Goal: Complete application form

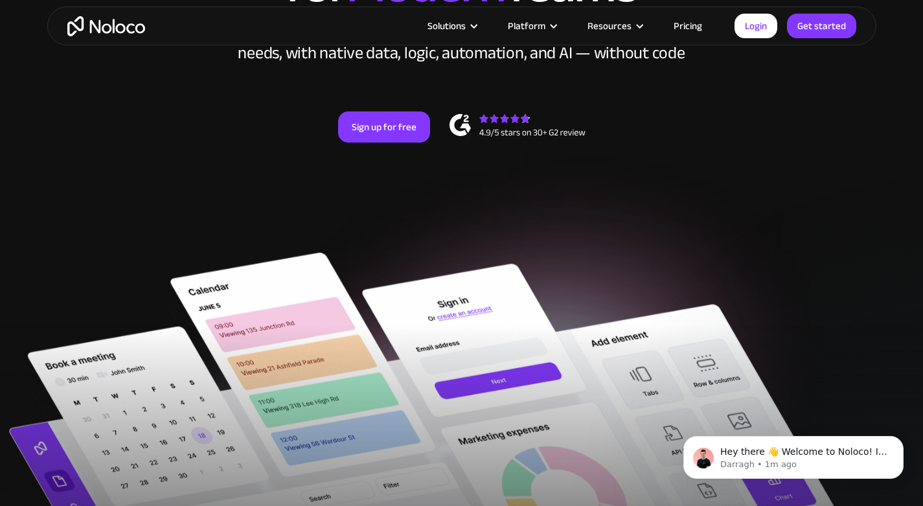
scroll to position [110, 0]
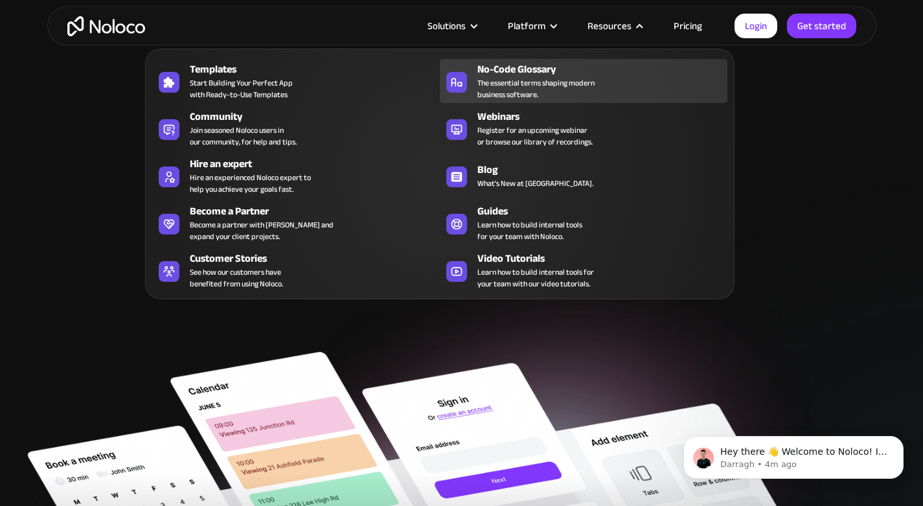
click at [547, 78] on span "The essential terms shaping modern business software." at bounding box center [535, 88] width 117 height 23
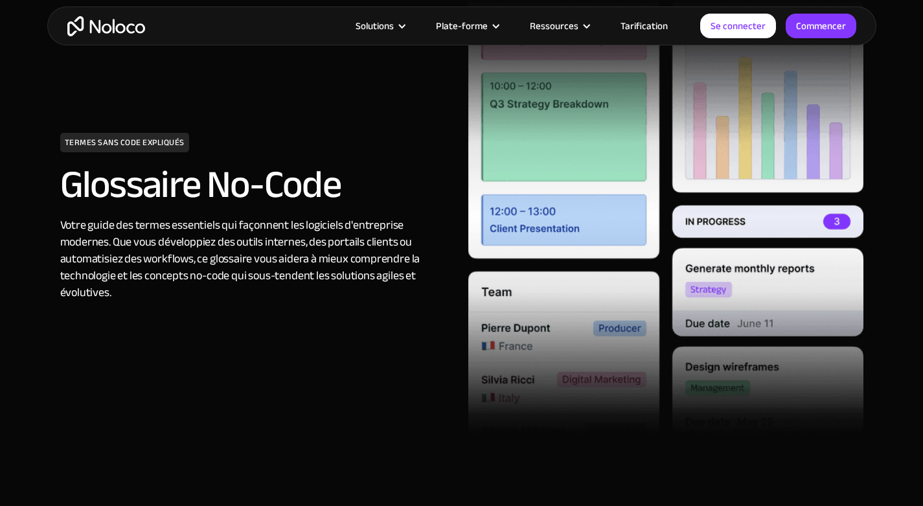
scroll to position [65, 0]
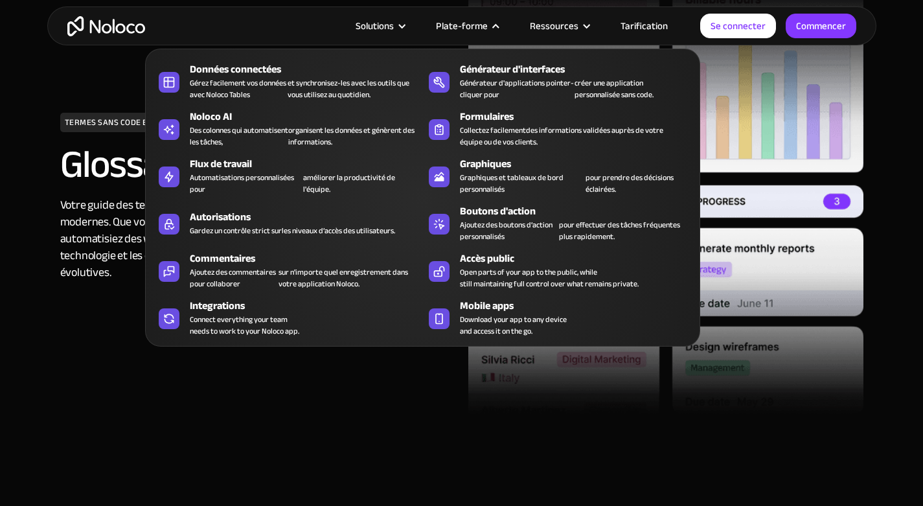
click at [488, 22] on font "Plate-forme" at bounding box center [462, 26] width 52 height 18
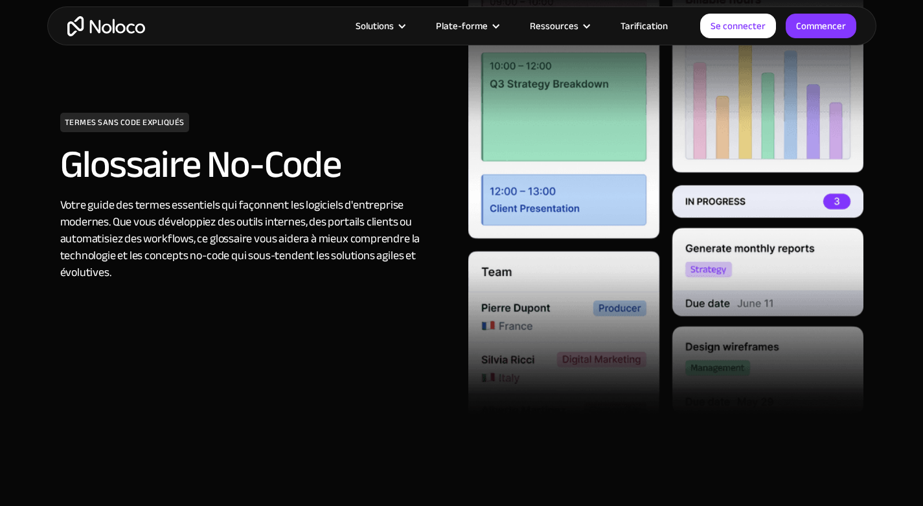
click at [488, 22] on font "Plate-forme" at bounding box center [462, 26] width 52 height 18
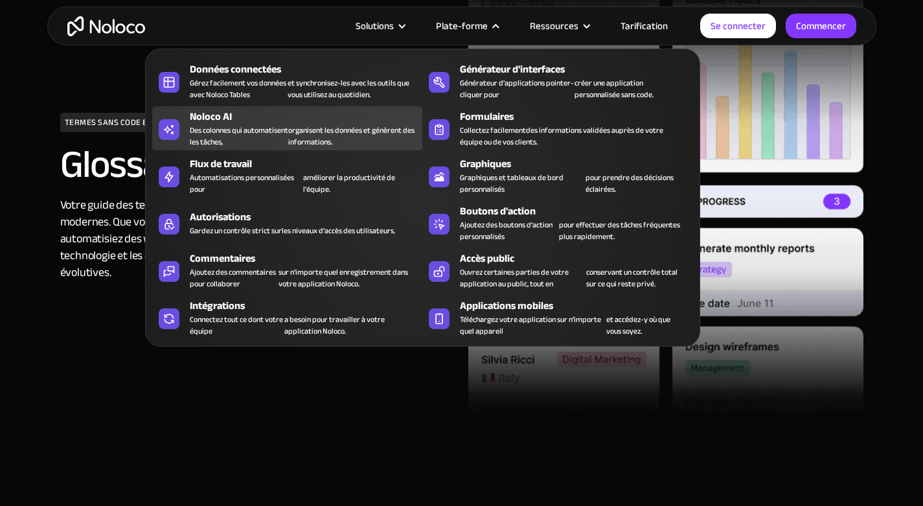
click at [253, 128] on font "Des colonnes qui automatisent les tâches," at bounding box center [239, 135] width 98 height 23
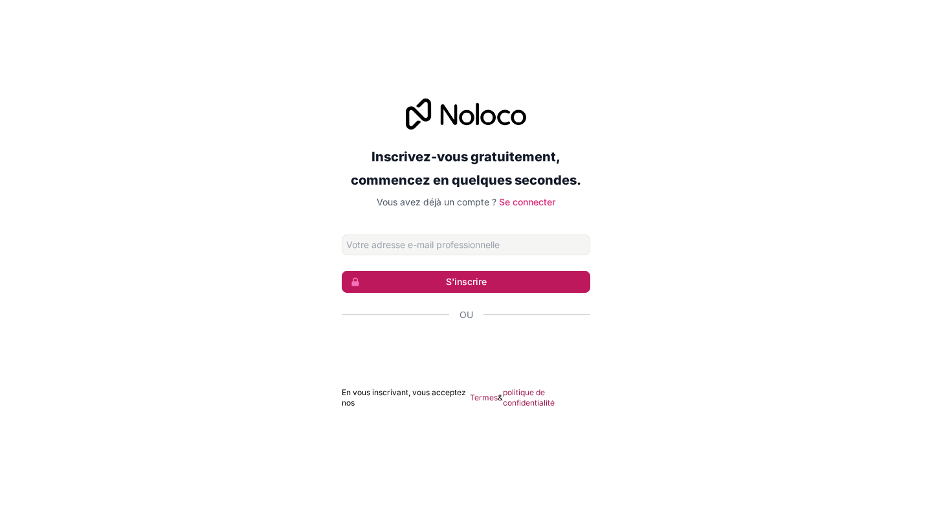
click at [470, 281] on font "S'inscrire" at bounding box center [466, 281] width 41 height 11
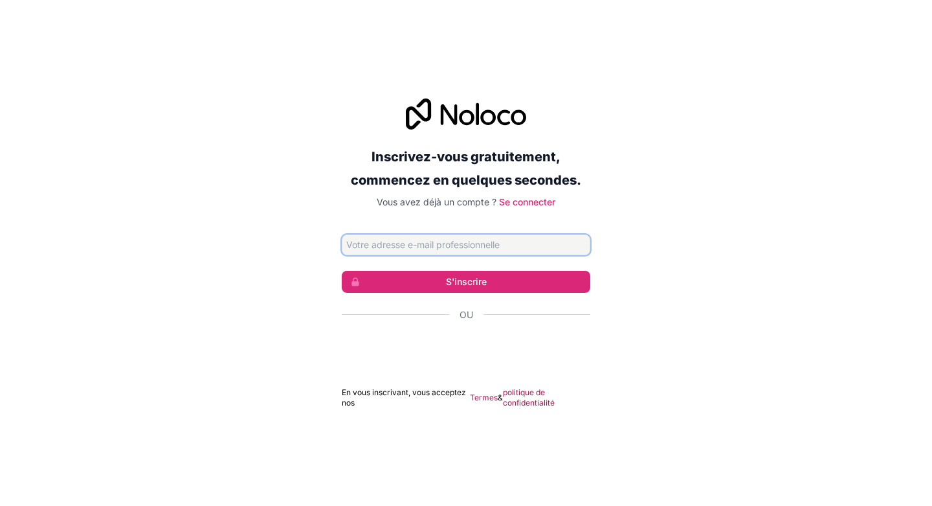
click at [407, 238] on input "Adresse email" at bounding box center [466, 244] width 249 height 21
type input "mccraytheophiletekoe@gmail.com"
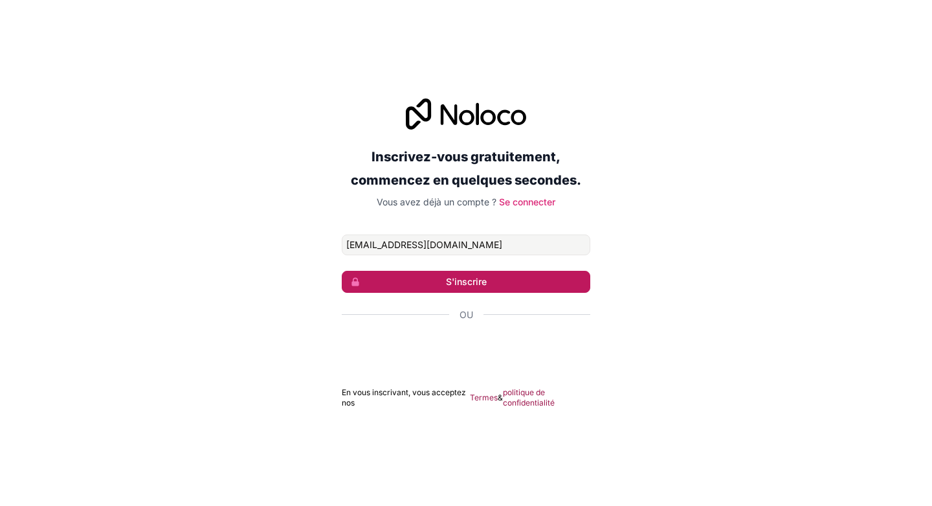
click at [465, 283] on font "S'inscrire" at bounding box center [466, 281] width 41 height 11
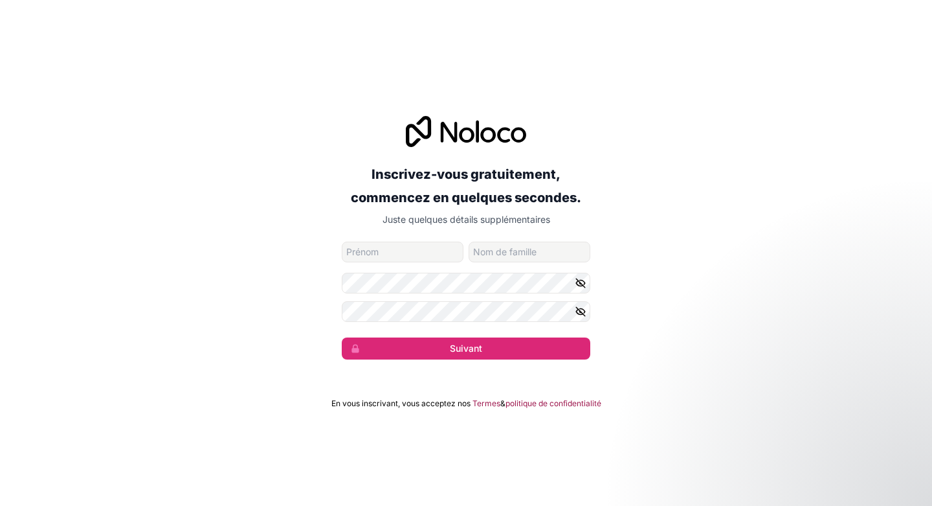
click at [400, 253] on input "prénom" at bounding box center [403, 252] width 122 height 21
type input "nba"
type input "NBA"
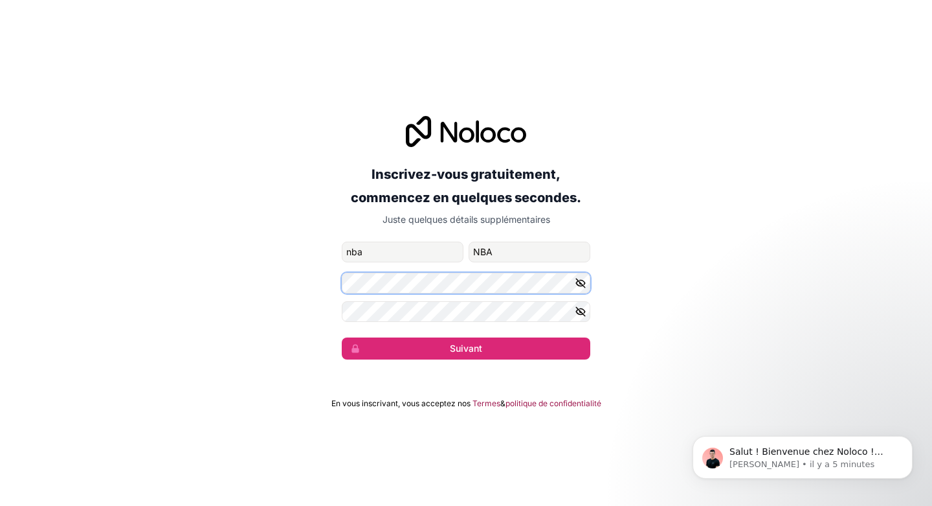
click at [325, 278] on div "Inscrivez-vous gratuitement, commencez en quelques secondes. Juste quelques dét…" at bounding box center [466, 238] width 932 height 280
click at [580, 312] on icon "button" at bounding box center [581, 311] width 2 height 2
click at [256, 313] on div "Inscrivez-vous gratuitement, commencez en quelques secondes. Juste quelques dét…" at bounding box center [466, 238] width 932 height 280
drag, startPoint x: 441, startPoint y: 268, endPoint x: 265, endPoint y: 264, distance: 175.5
click at [265, 264] on div "Inscrivez-vous gratuitement, commencez en quelques secondes. Juste quelques dét…" at bounding box center [466, 238] width 932 height 280
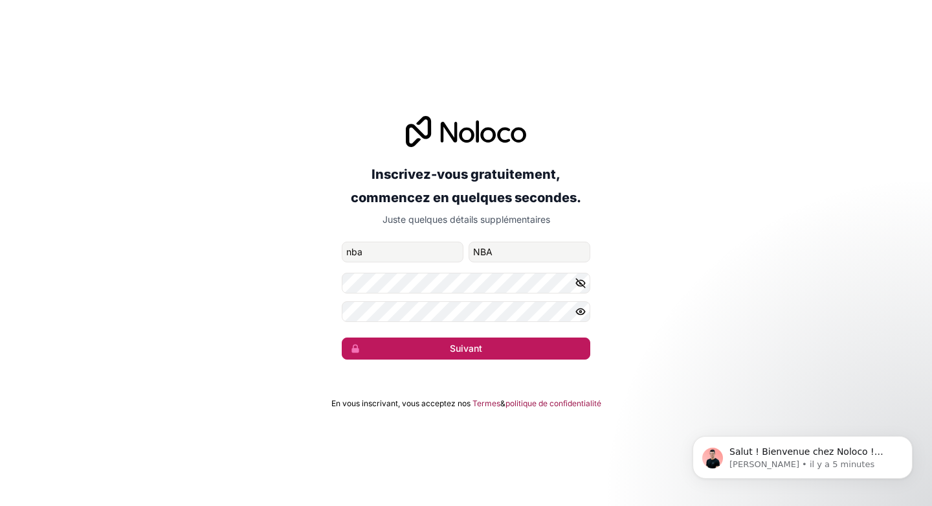
click at [480, 353] on font "Suivant" at bounding box center [466, 348] width 32 height 11
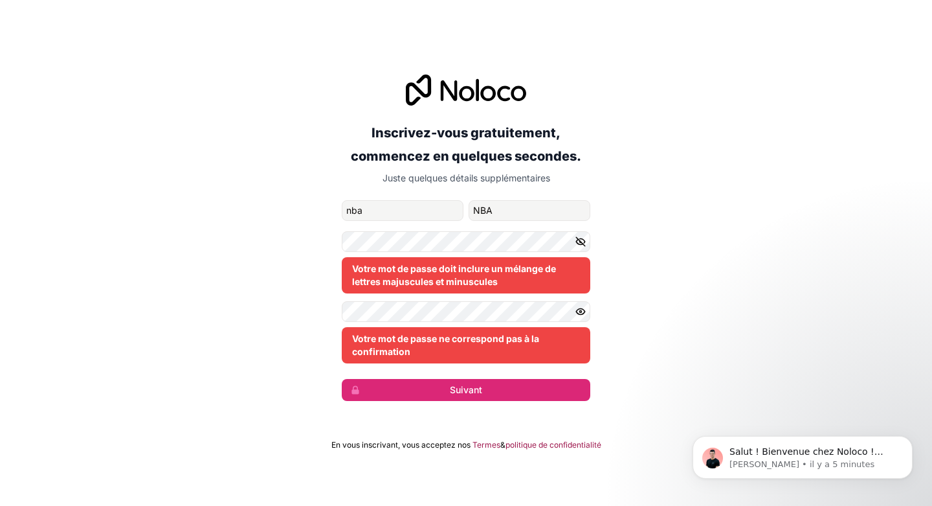
click at [583, 242] on icon "button" at bounding box center [581, 242] width 12 height 12
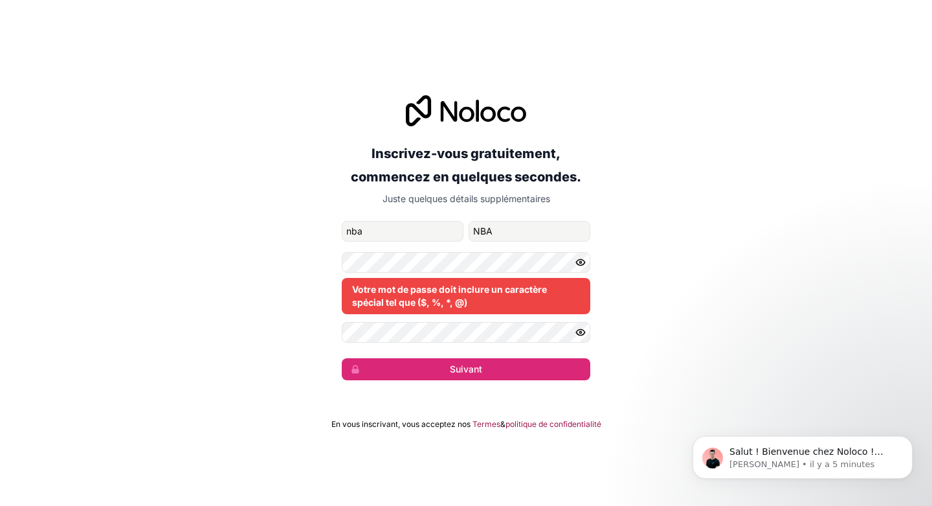
drag, startPoint x: 836, startPoint y: 155, endPoint x: 830, endPoint y: 172, distance: 17.2
click at [831, 168] on div "Inscrivez-vous gratuitement, commencez en quelques secondes. Juste quelques dét…" at bounding box center [466, 237] width 932 height 321
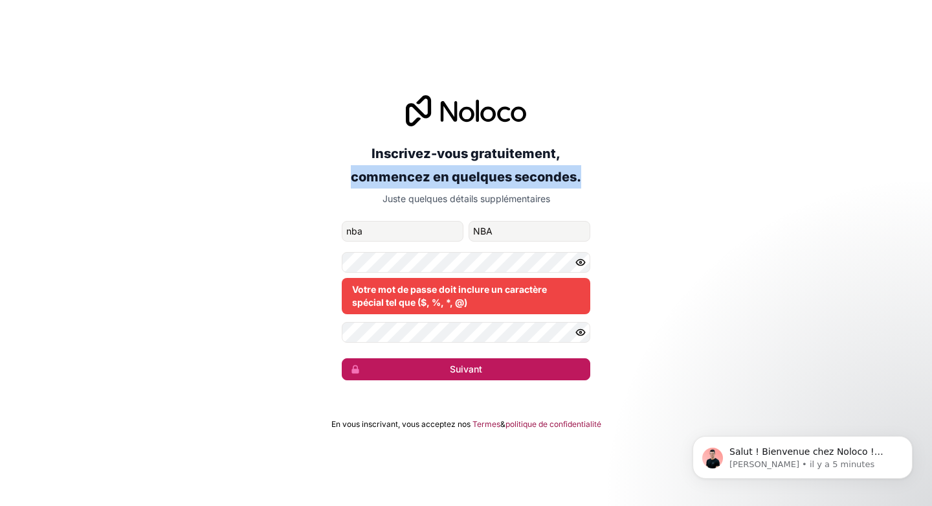
click at [473, 377] on button "Suivant" at bounding box center [466, 369] width 249 height 22
click at [474, 372] on font "Suivant" at bounding box center [466, 368] width 32 height 11
click at [479, 371] on font "Suivant" at bounding box center [466, 368] width 32 height 11
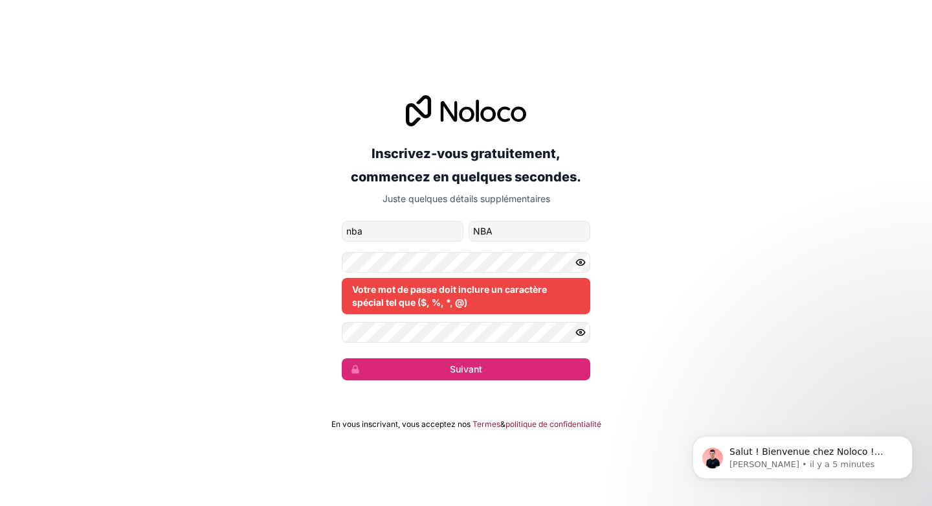
click at [723, 305] on div "Inscrivez-vous gratuitement, commencez en quelques secondes. Juste quelques dét…" at bounding box center [466, 237] width 932 height 321
click at [689, 293] on div "Inscrivez-vous gratuitement, commencez en quelques secondes. Juste quelques dét…" at bounding box center [466, 237] width 932 height 321
click at [396, 368] on button "Suivant" at bounding box center [466, 369] width 249 height 22
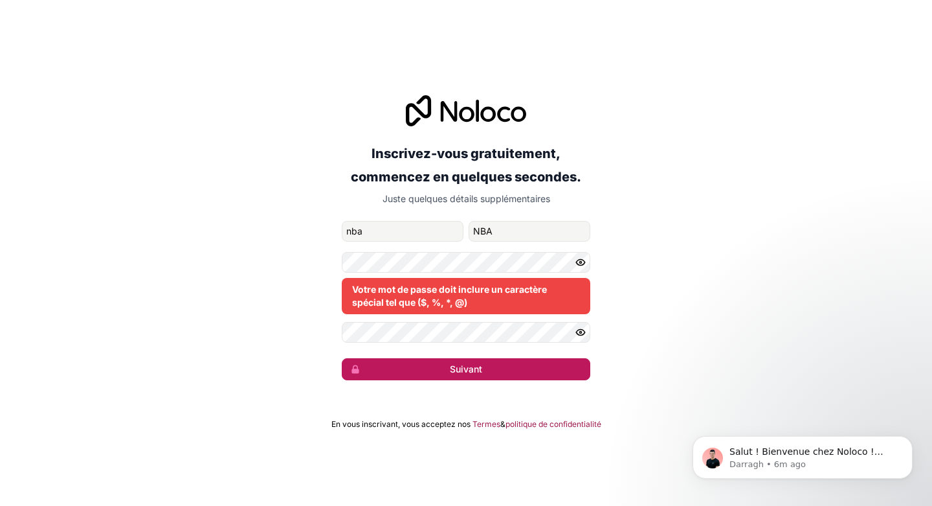
click at [396, 368] on button "Suivant" at bounding box center [466, 369] width 249 height 22
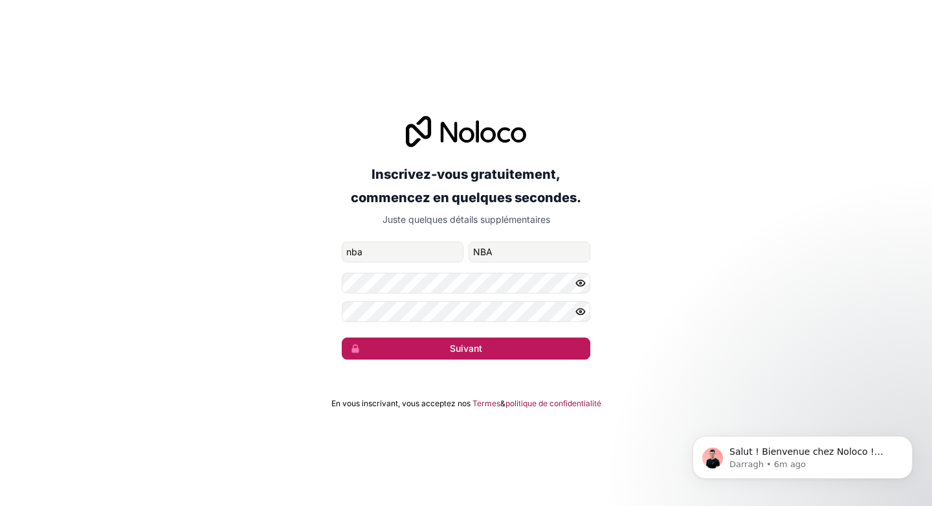
click at [504, 349] on button "Suivant" at bounding box center [466, 348] width 249 height 22
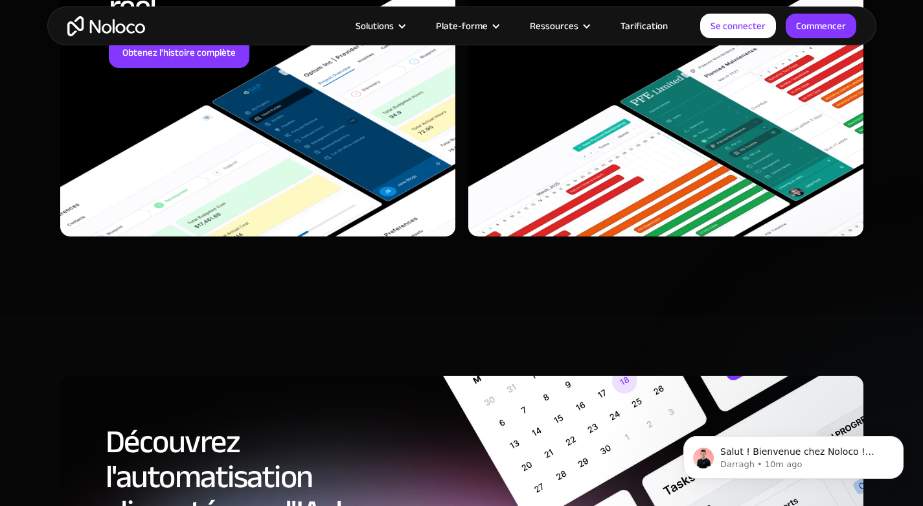
scroll to position [4267, 0]
